Goal: Use online tool/utility: Utilize a website feature to perform a specific function

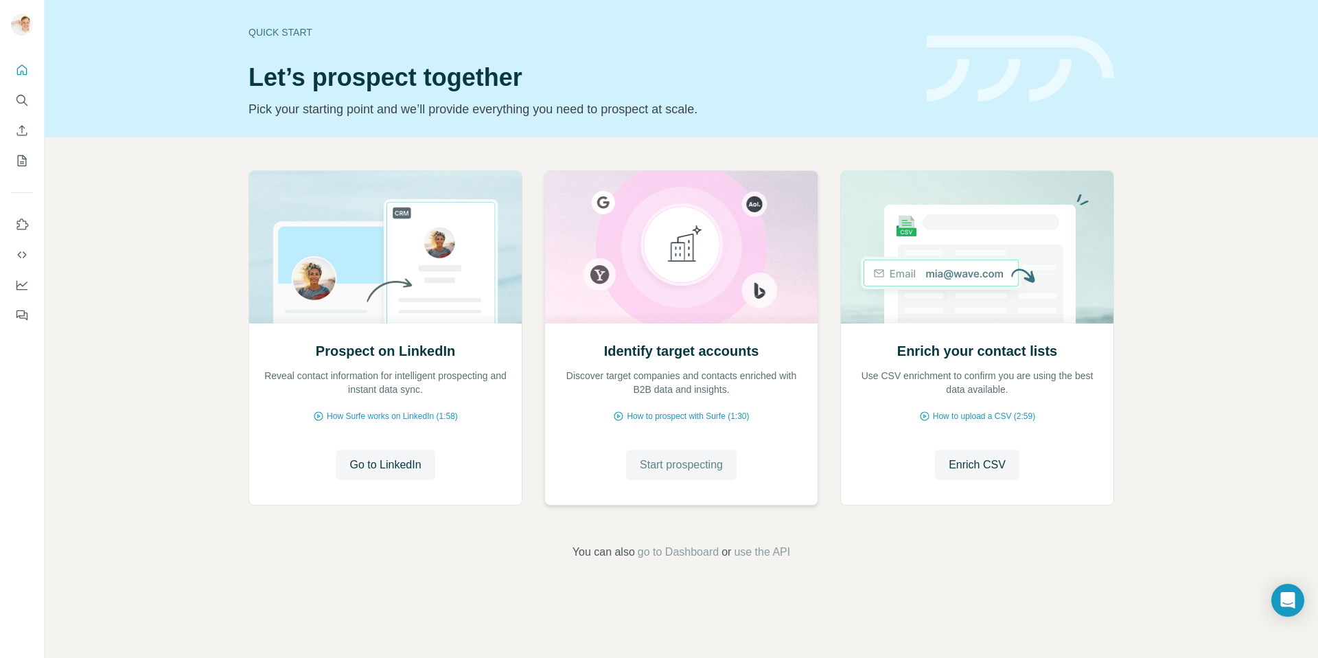
click at [687, 464] on span "Start prospecting" at bounding box center [681, 465] width 83 height 16
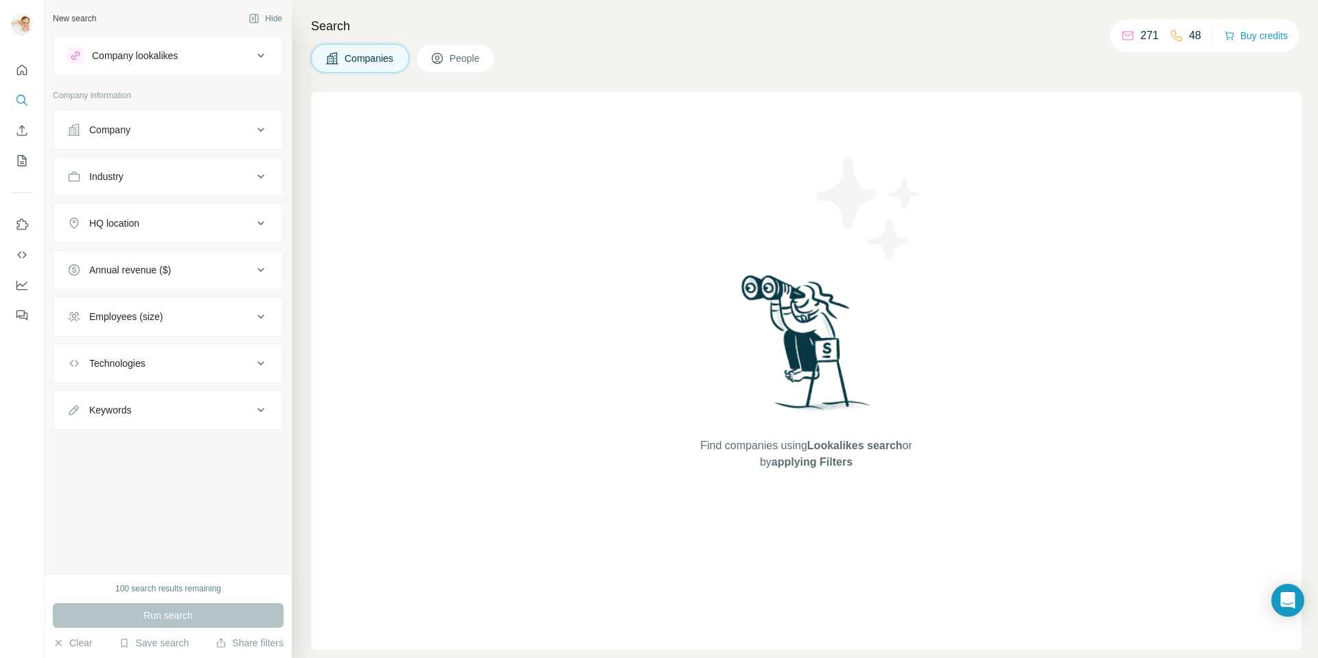
click at [255, 217] on icon at bounding box center [261, 223] width 16 height 16
click at [198, 256] on input "text" at bounding box center [168, 257] width 202 height 25
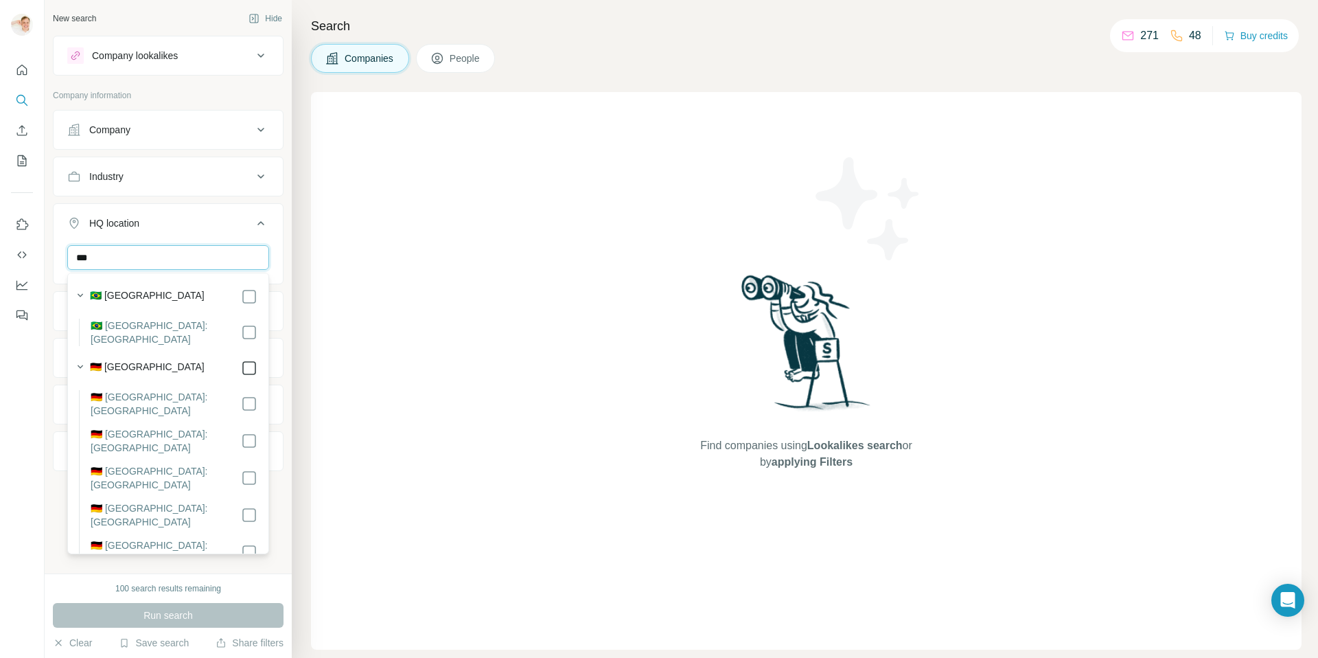
type input "***"
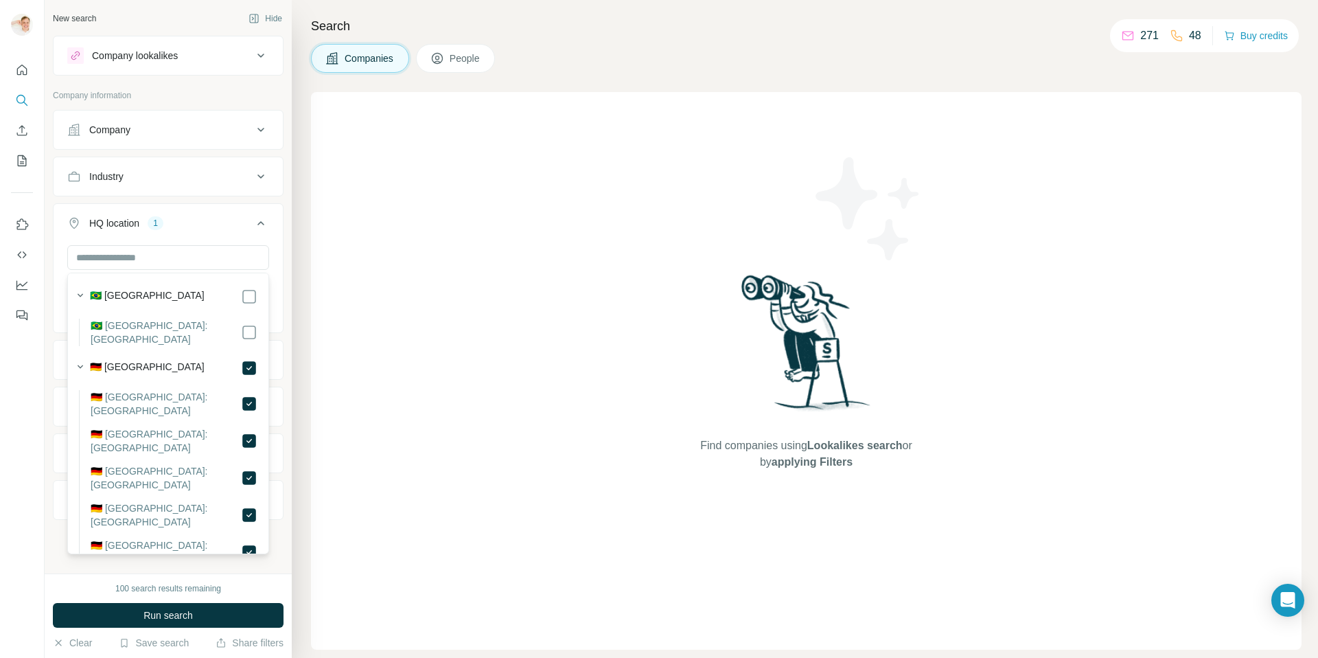
click at [288, 251] on div "New search Hide Company lookalikes Company information Company Industry HQ loca…" at bounding box center [168, 286] width 247 height 573
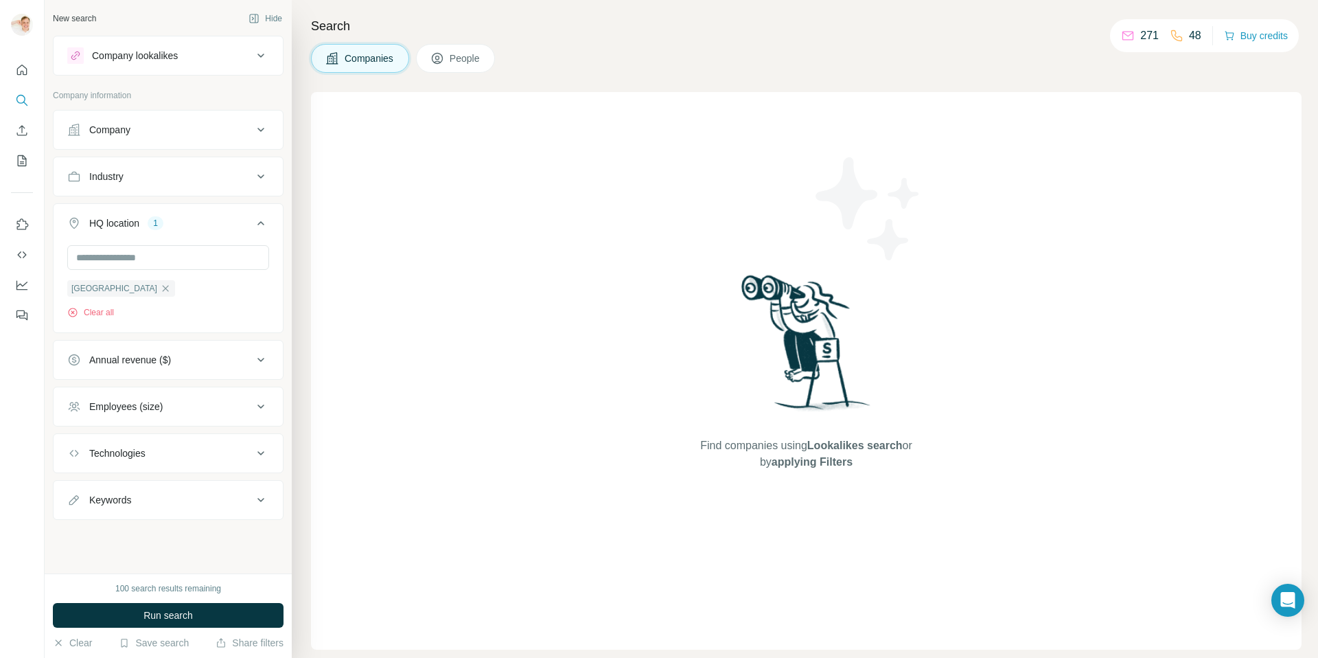
click at [218, 403] on div "Employees (size)" at bounding box center [159, 407] width 185 height 14
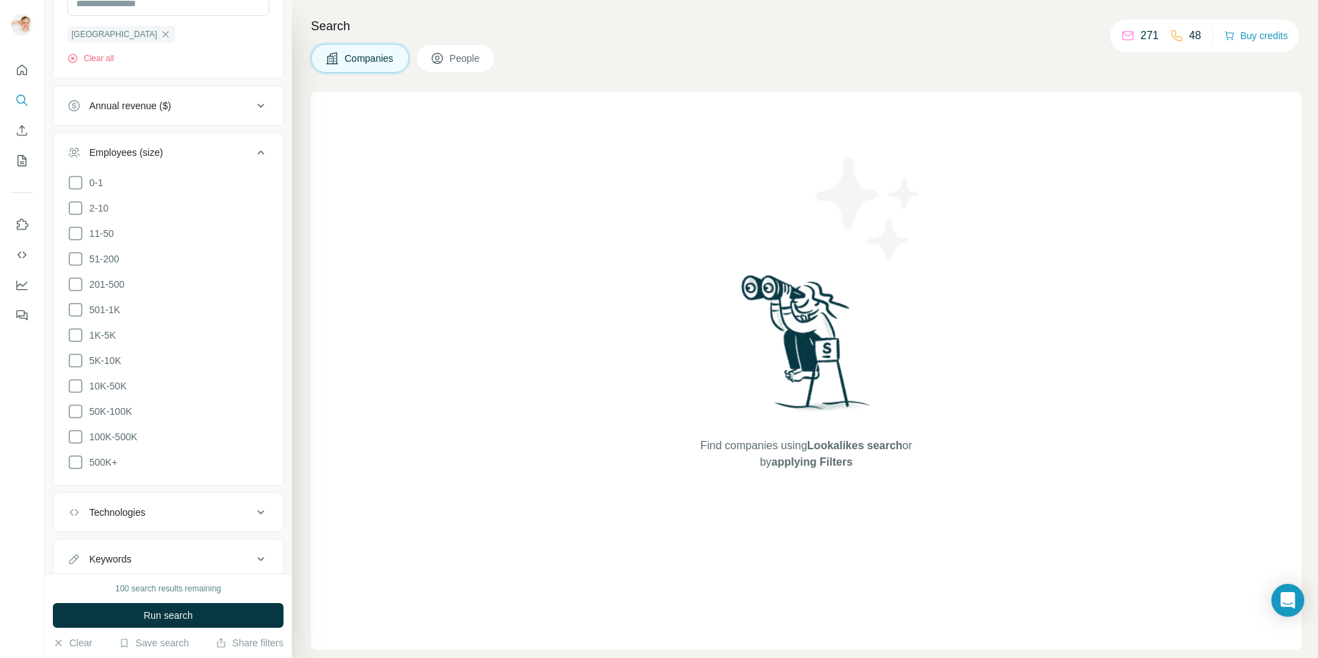
scroll to position [261, 0]
drag, startPoint x: 255, startPoint y: 146, endPoint x: 251, endPoint y: 180, distance: 33.9
click at [255, 146] on icon at bounding box center [261, 145] width 16 height 16
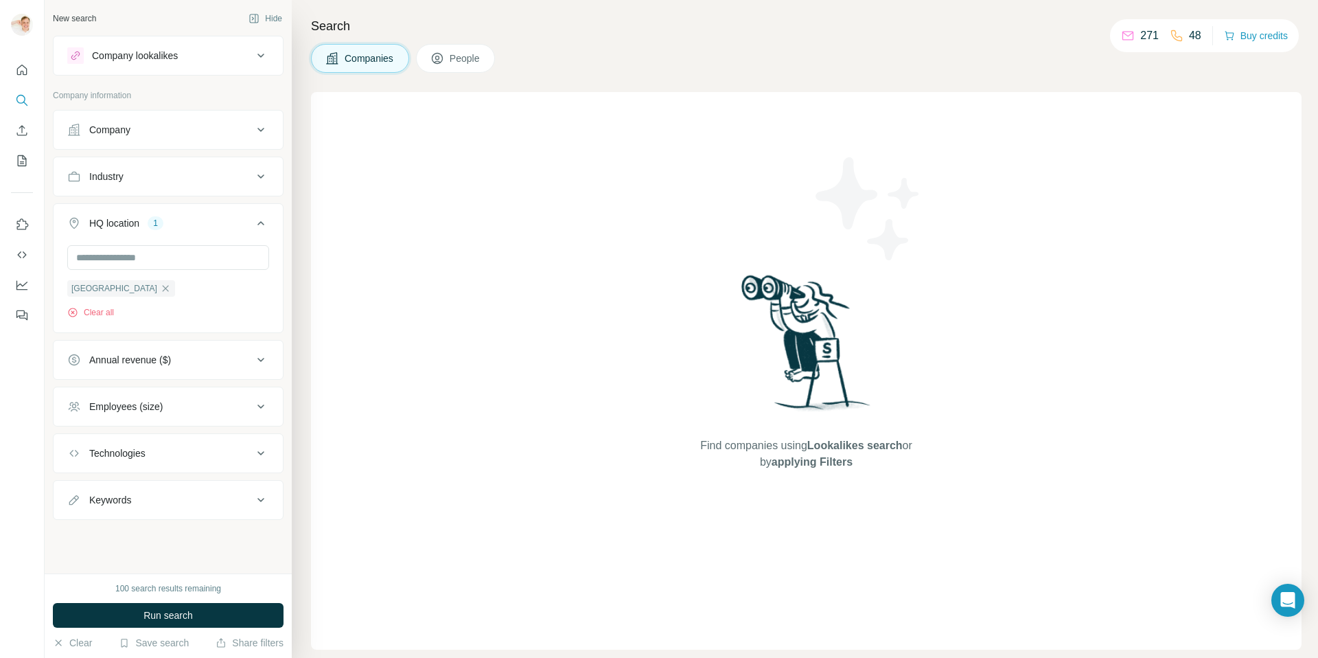
click at [218, 137] on button "Company" at bounding box center [168, 129] width 229 height 33
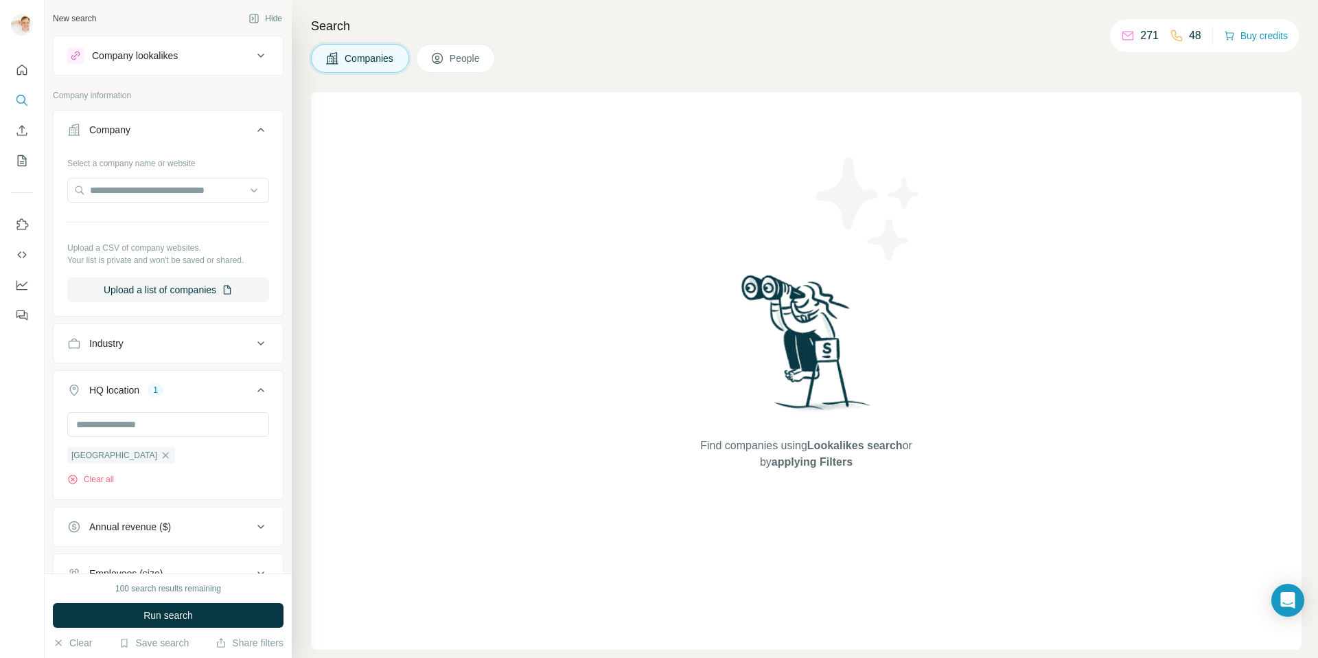
click at [218, 137] on button "Company" at bounding box center [168, 132] width 229 height 38
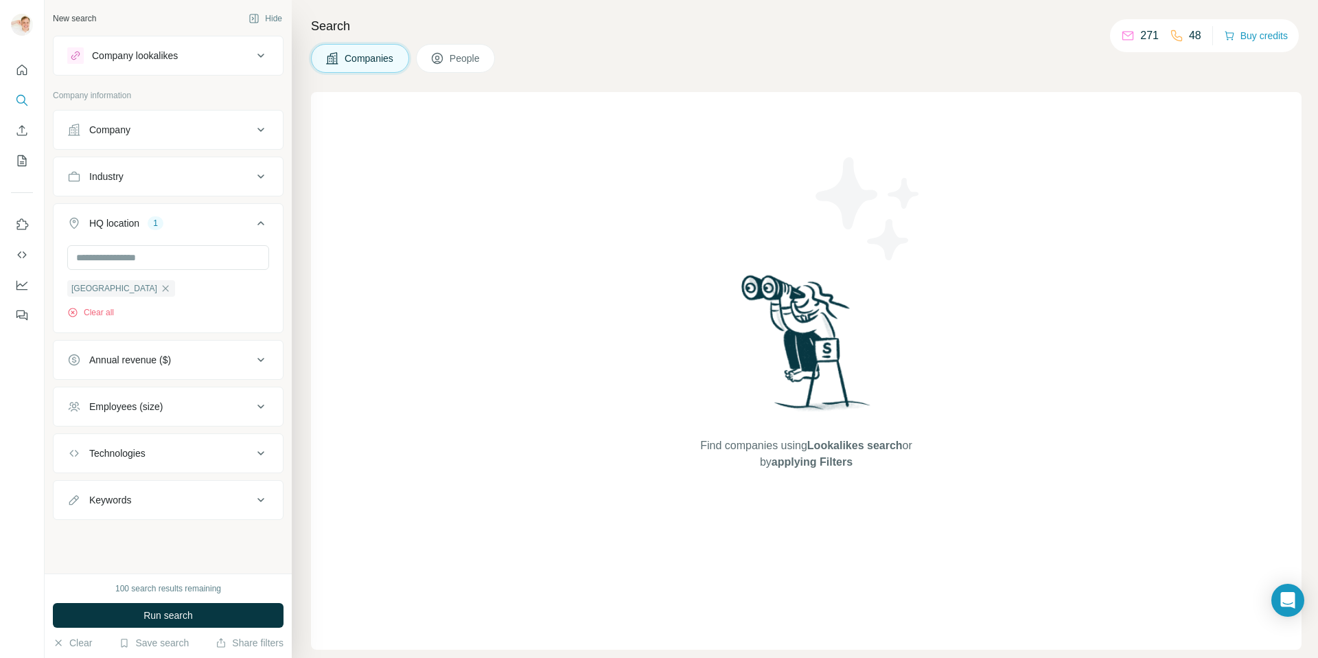
click at [190, 611] on span "Run search" at bounding box center [167, 615] width 49 height 14
